Goal: Information Seeking & Learning: Learn about a topic

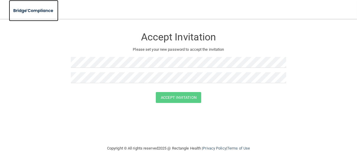
click at [40, 11] on img at bounding box center [34, 11] width 50 height 12
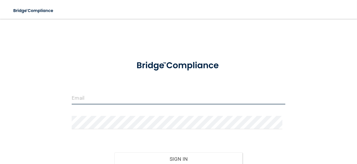
click at [94, 99] on input "email" at bounding box center [178, 97] width 213 height 13
type input "[EMAIL_ADDRESS][DOMAIN_NAME]"
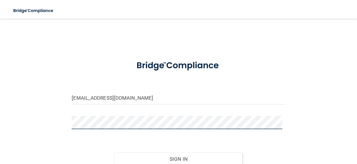
click at [115, 153] on button "Sign In" at bounding box center [179, 159] width 128 height 13
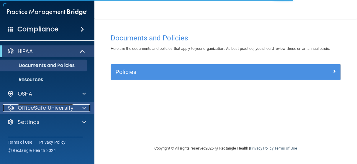
click at [42, 109] on p "OfficeSafe University" at bounding box center [46, 107] width 56 height 7
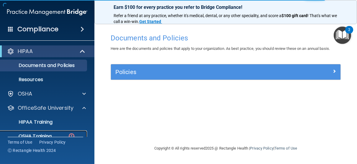
click at [44, 133] on p "OSHA Training" at bounding box center [28, 136] width 48 height 6
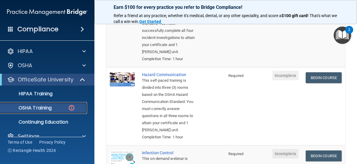
scroll to position [122, 0]
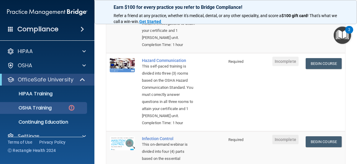
click at [225, 98] on td "Required" at bounding box center [236, 92] width 22 height 78
click at [310, 69] on link "Begin Course" at bounding box center [324, 63] width 36 height 11
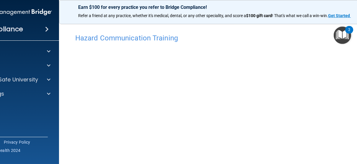
scroll to position [102, 0]
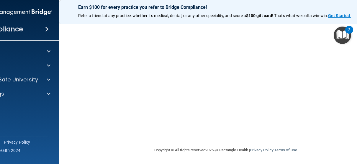
click at [245, 151] on div "Copyright © All rights reserved 2025 @ Rectangle Health | Privacy Policy | Term…" at bounding box center [225, 150] width 215 height 19
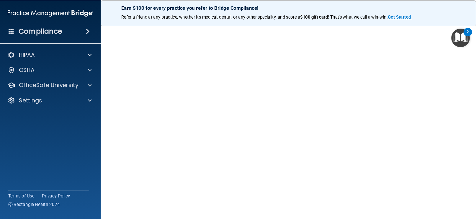
scroll to position [37, 0]
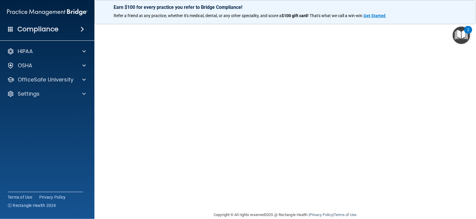
drag, startPoint x: 286, startPoint y: 1, endPoint x: 103, endPoint y: 161, distance: 243.6
click at [103, 161] on main "Hazard Communication Training This course doesn’t expire until . Are you sure y…" at bounding box center [285, 119] width 382 height 200
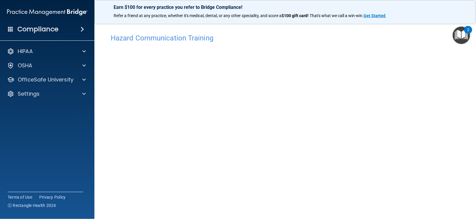
scroll to position [0, 0]
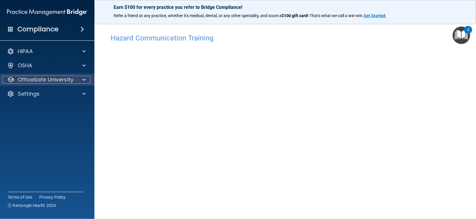
click at [64, 81] on p "OfficeSafe University" at bounding box center [46, 79] width 56 height 7
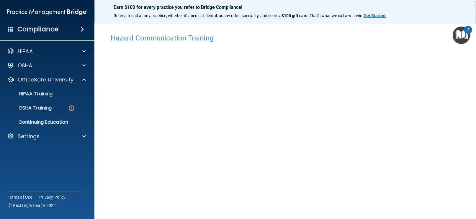
click at [46, 114] on ul "HIPAA Training OSHA Training Continuing Education" at bounding box center [47, 107] width 107 height 42
click at [42, 111] on p "OSHA Training" at bounding box center [28, 108] width 48 height 6
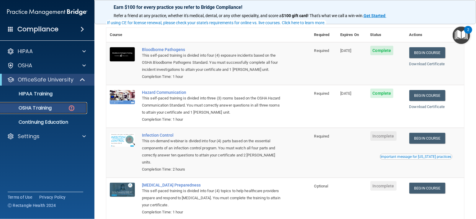
scroll to position [66, 0]
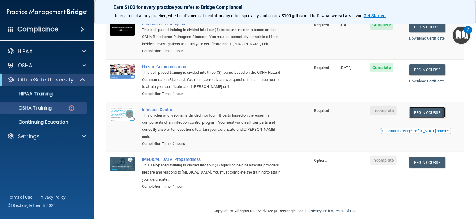
click at [357, 114] on link "Begin Course" at bounding box center [427, 112] width 36 height 11
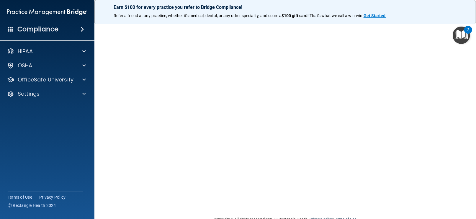
scroll to position [24, 0]
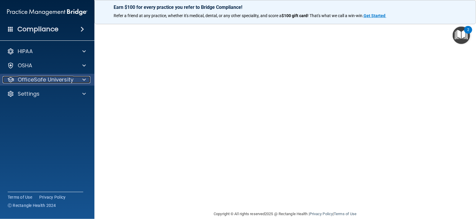
click at [41, 79] on p "OfficeSafe University" at bounding box center [46, 79] width 56 height 7
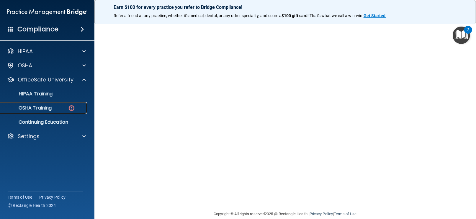
click at [54, 113] on link "OSHA Training" at bounding box center [40, 108] width 93 height 12
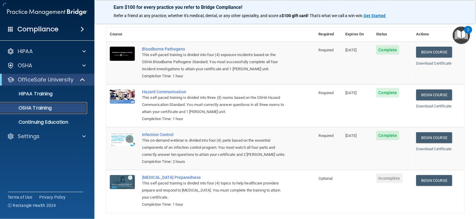
scroll to position [40, 0]
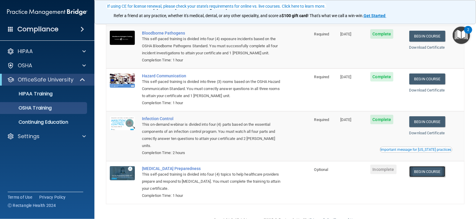
click at [429, 167] on link "Begin Course" at bounding box center [427, 171] width 36 height 11
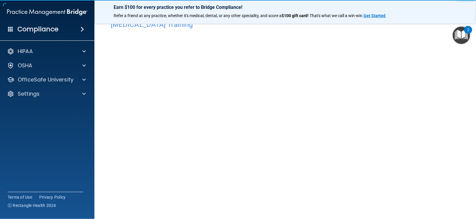
scroll to position [12, 0]
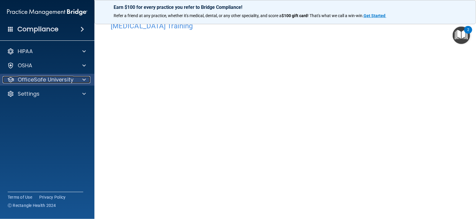
click at [42, 82] on p "OfficeSafe University" at bounding box center [46, 79] width 56 height 7
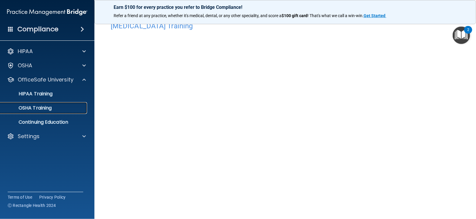
click at [36, 111] on p "OSHA Training" at bounding box center [28, 108] width 48 height 6
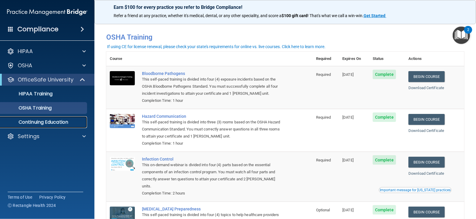
click at [54, 125] on p "Continuing Education" at bounding box center [44, 122] width 81 height 6
